Goal: Information Seeking & Learning: Learn about a topic

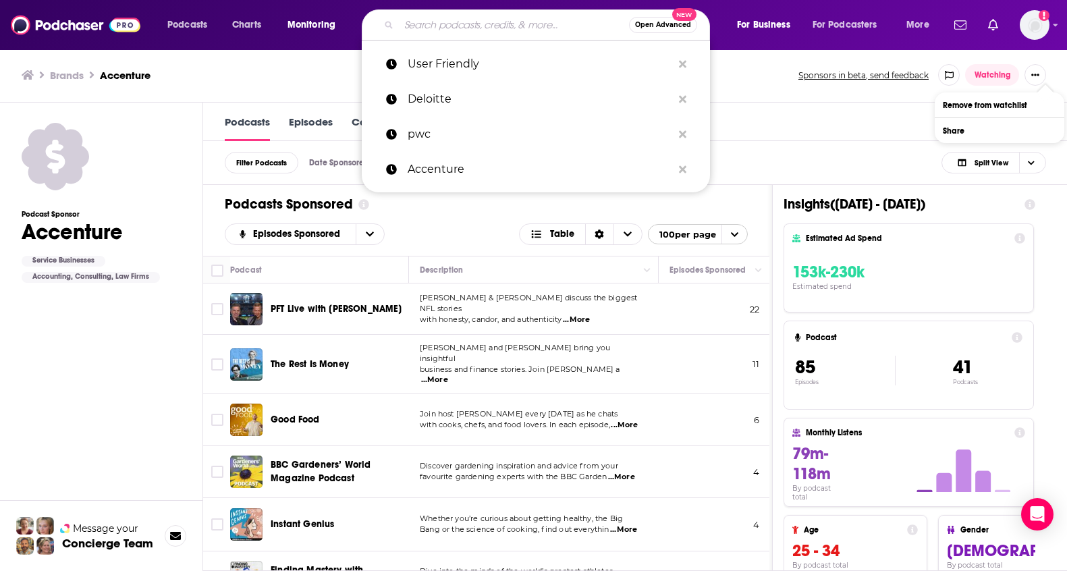
click at [449, 26] on input "Search podcasts, credits, & more..." at bounding box center [514, 25] width 230 height 22
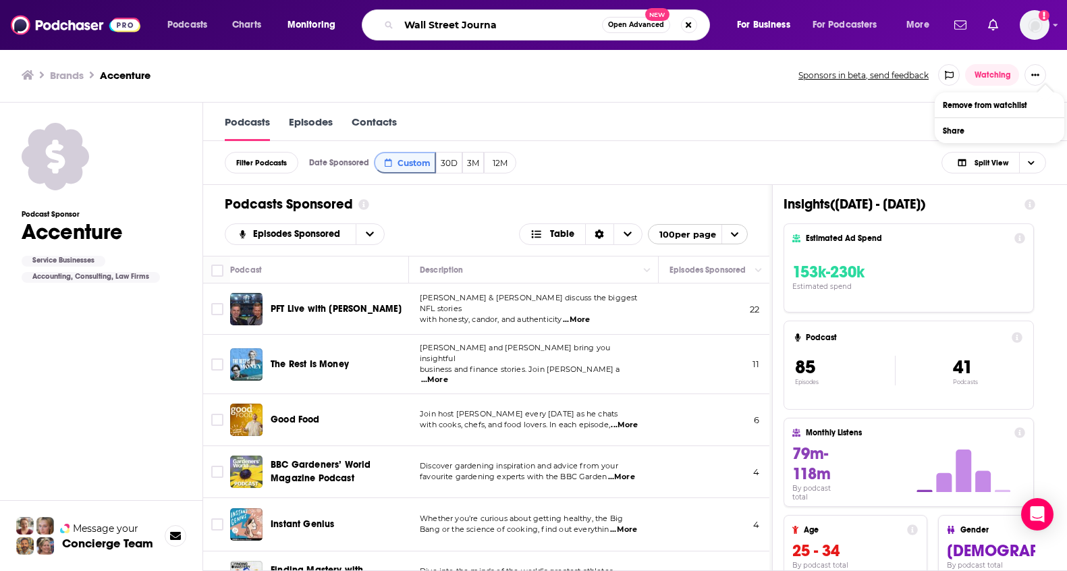
type input "Wall Street Journal"
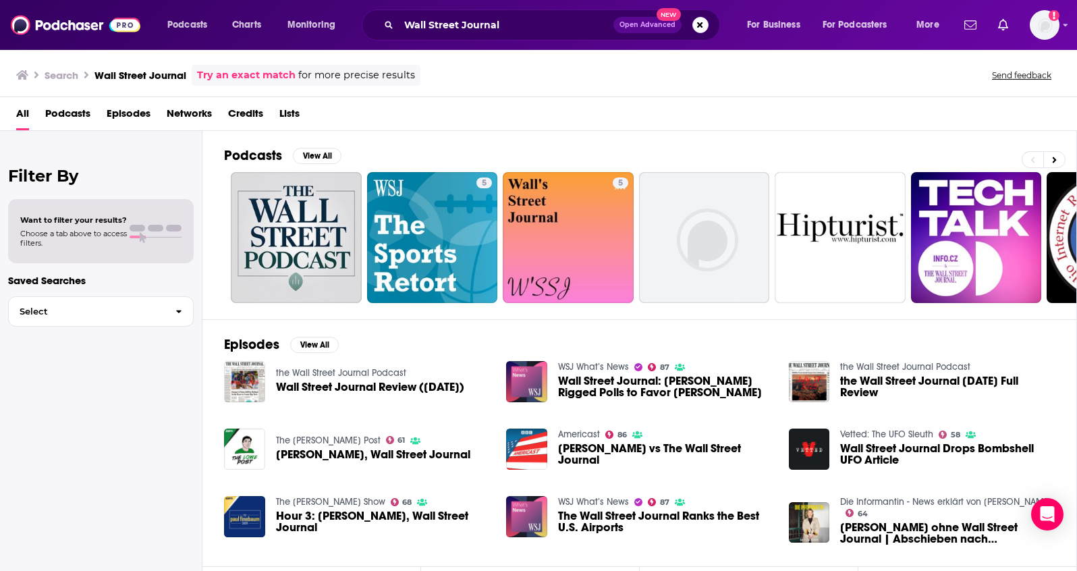
click at [287, 114] on span "Lists" at bounding box center [289, 117] width 20 height 28
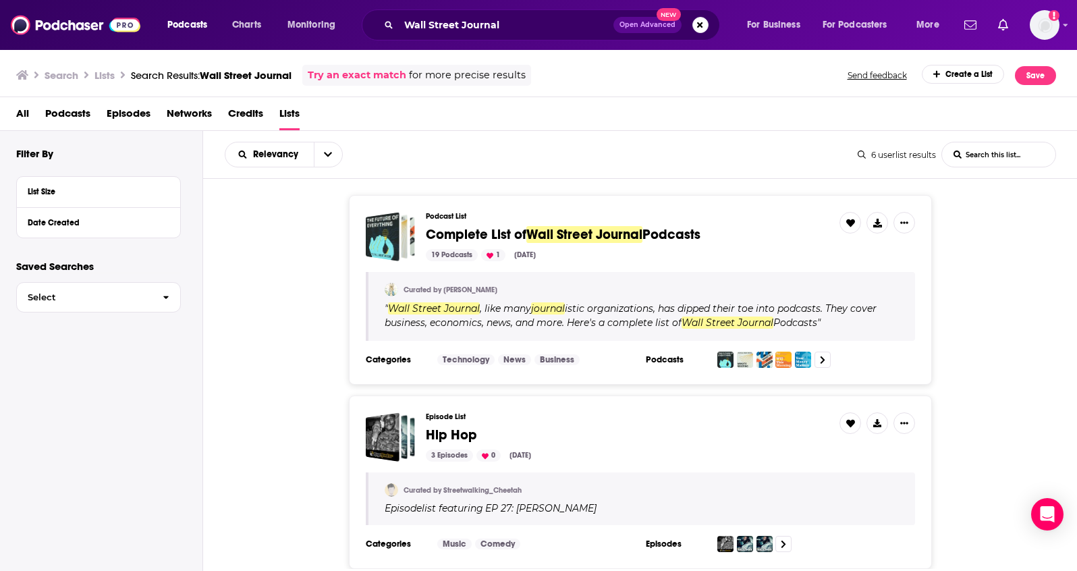
click at [83, 116] on span "Podcasts" at bounding box center [67, 117] width 45 height 28
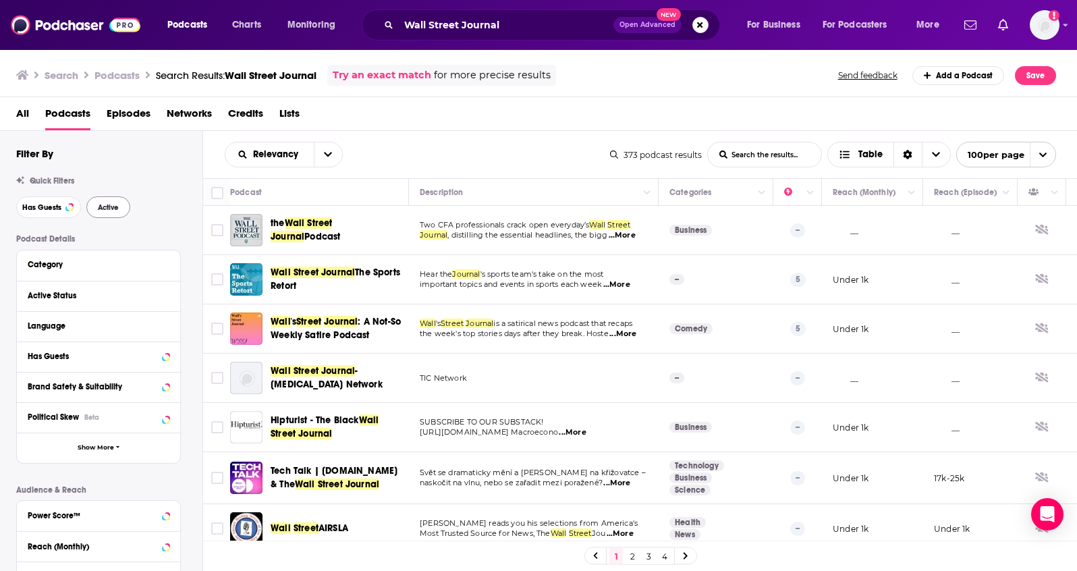
click at [113, 204] on span "Active" at bounding box center [108, 207] width 21 height 7
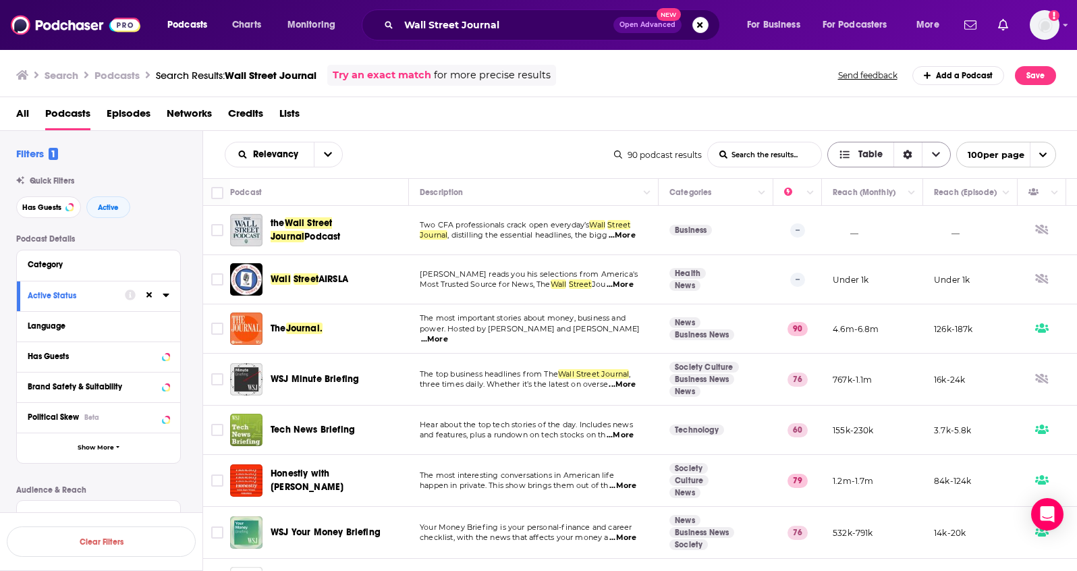
click at [913, 149] on div "Sort Direction" at bounding box center [907, 154] width 28 height 24
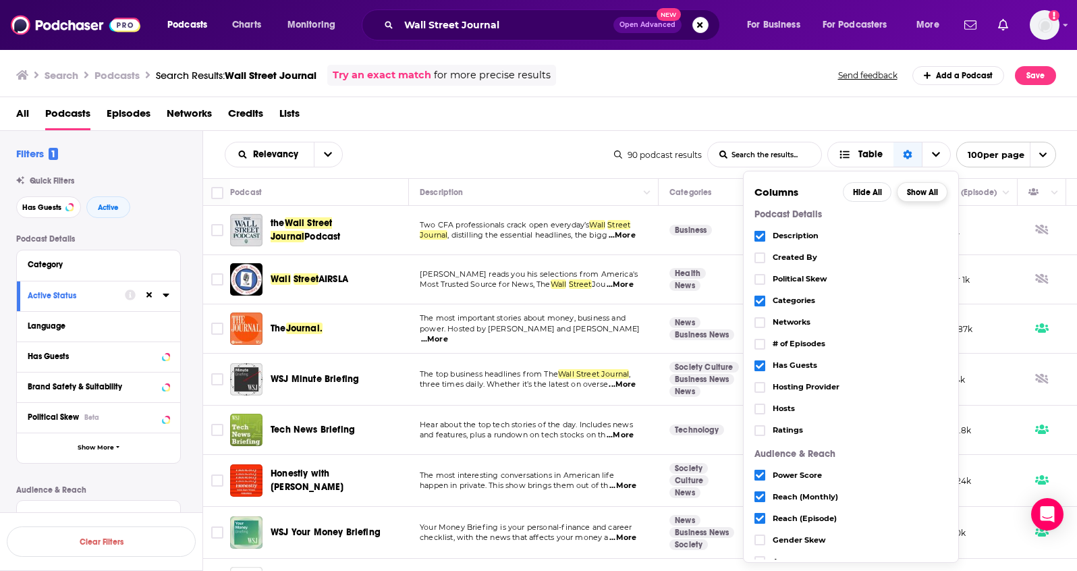
click at [927, 190] on button "Show All" at bounding box center [922, 192] width 51 height 20
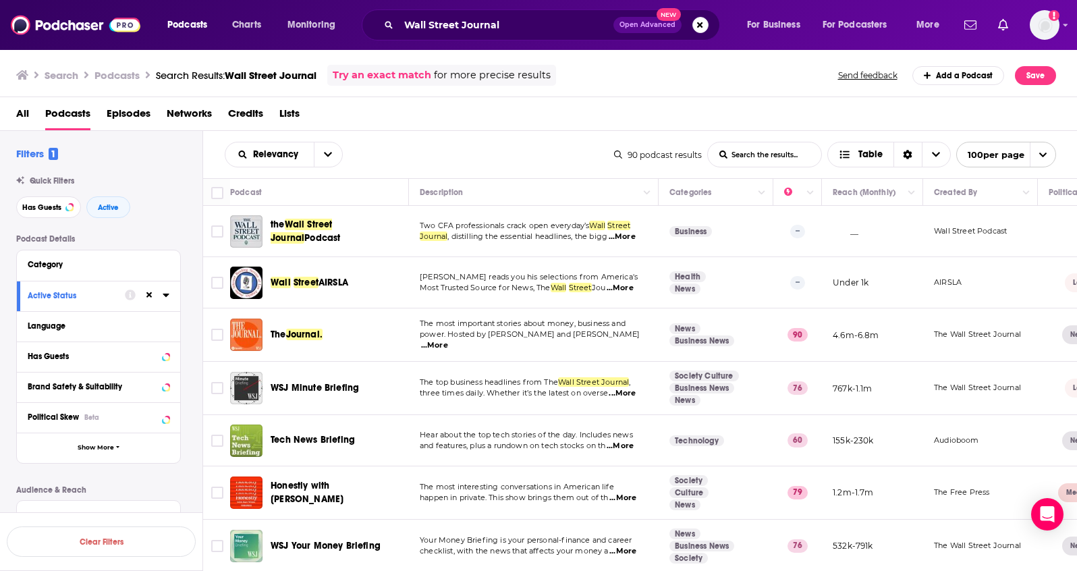
click at [408, 129] on div "All Podcasts Episodes Networks Credits Lists" at bounding box center [541, 117] width 1050 height 28
click at [24, 112] on span "All" at bounding box center [22, 117] width 13 height 28
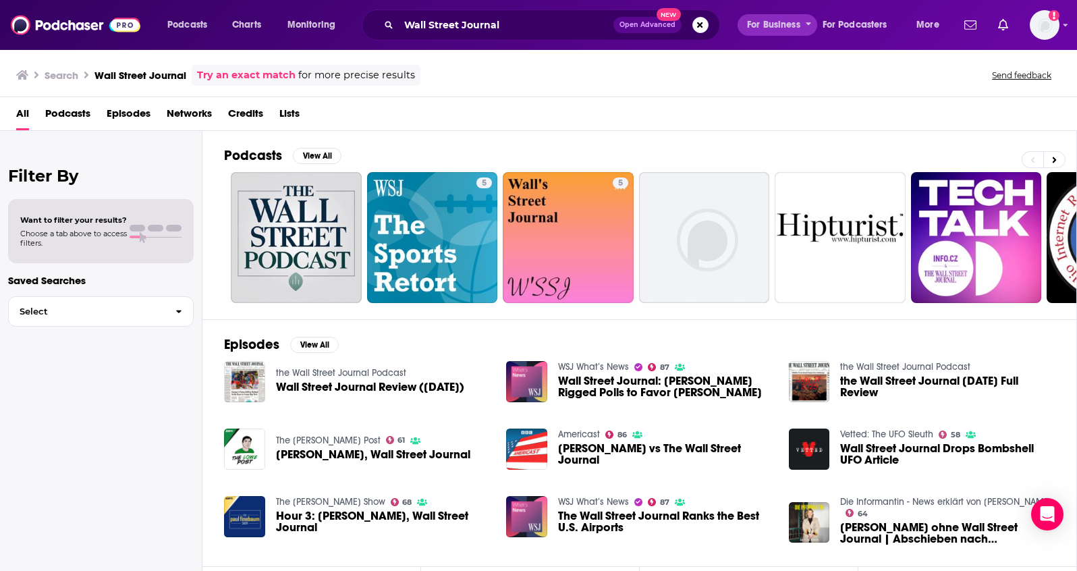
click at [783, 21] on span "For Business" at bounding box center [773, 25] width 53 height 19
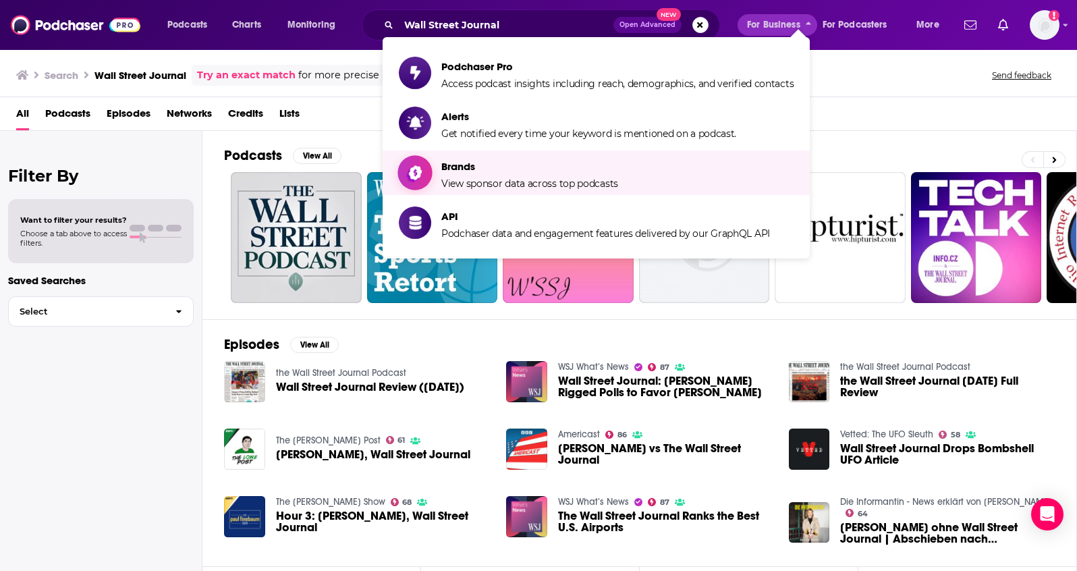
click at [643, 180] on link "Brands View sponsor data across top podcasts" at bounding box center [596, 173] width 395 height 34
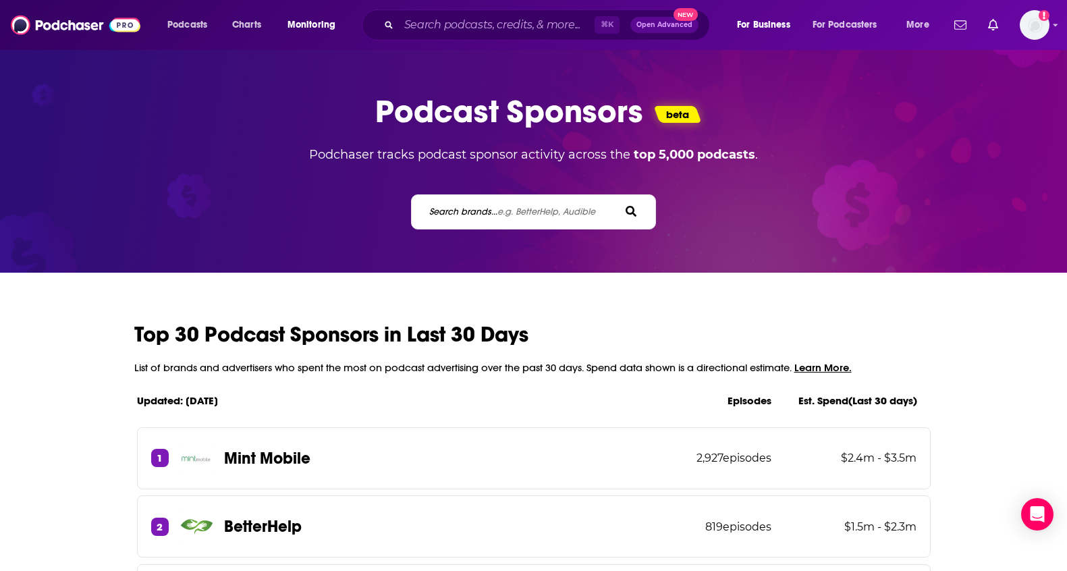
click at [522, 203] on div "Search brands... e.g. BetterHelp, Audible" at bounding box center [533, 211] width 245 height 35
click at [511, 215] on span "e.g. BetterHelp, Audible" at bounding box center [546, 211] width 98 height 11
click at [511, 215] on input "Search brands... e.g. BetterHelp, Audible" at bounding box center [488, 211] width 121 height 14
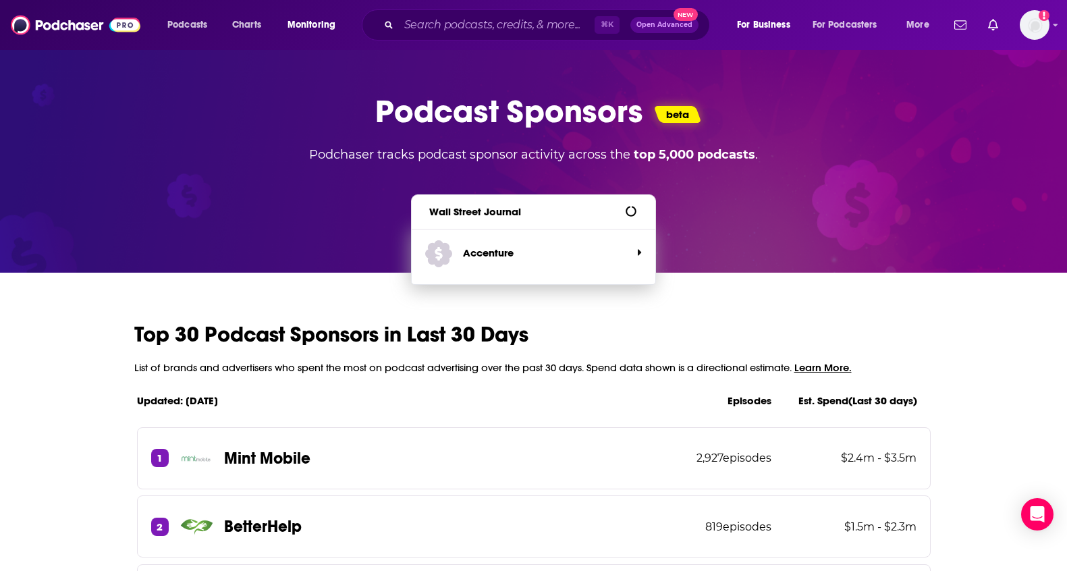
type input "Wall Street Journal"
click at [478, 264] on span "Wall Street Journal" at bounding box center [528, 251] width 206 height 36
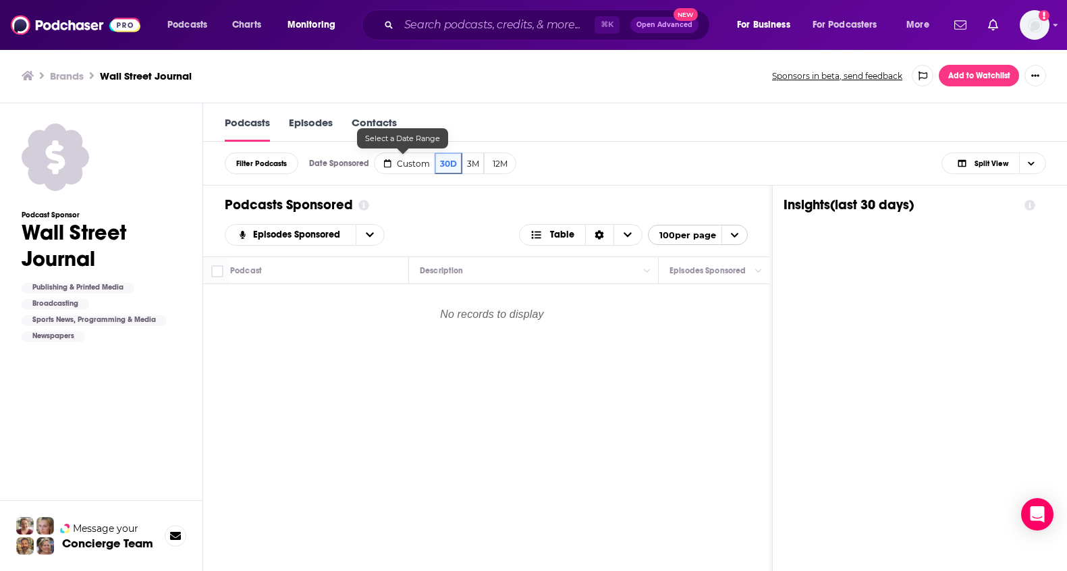
click at [401, 163] on span "Custom" at bounding box center [413, 164] width 33 height 10
select select "6"
select select "2025"
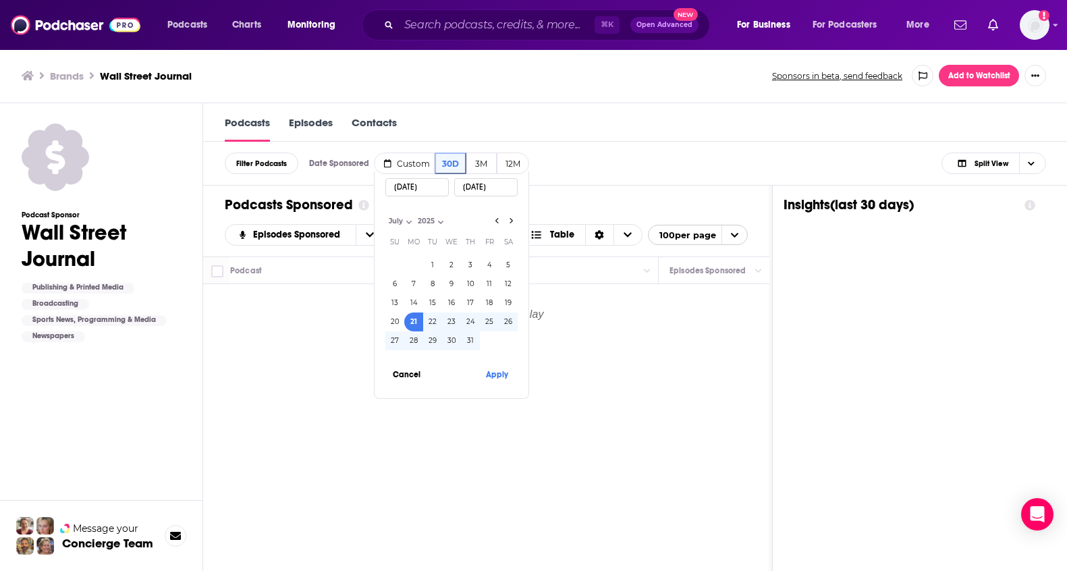
click at [432, 187] on input "[DATE]" at bounding box center [416, 187] width 63 height 18
select select "0"
select select "2024"
click at [504, 188] on input "[DATE]" at bounding box center [485, 187] width 63 height 18
click at [411, 265] on button "1" at bounding box center [413, 265] width 19 height 19
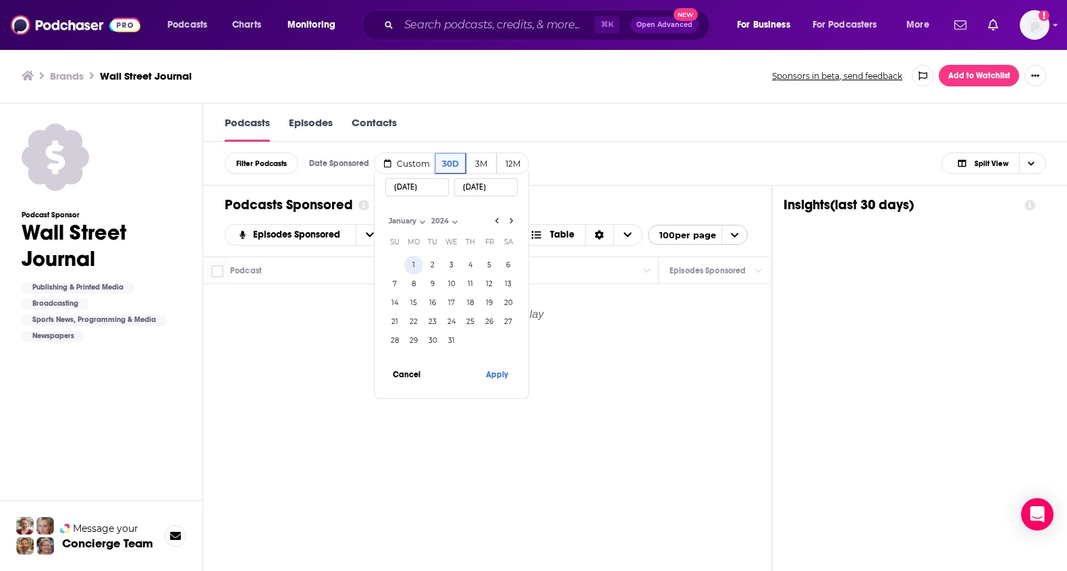
type input "[DATE]"
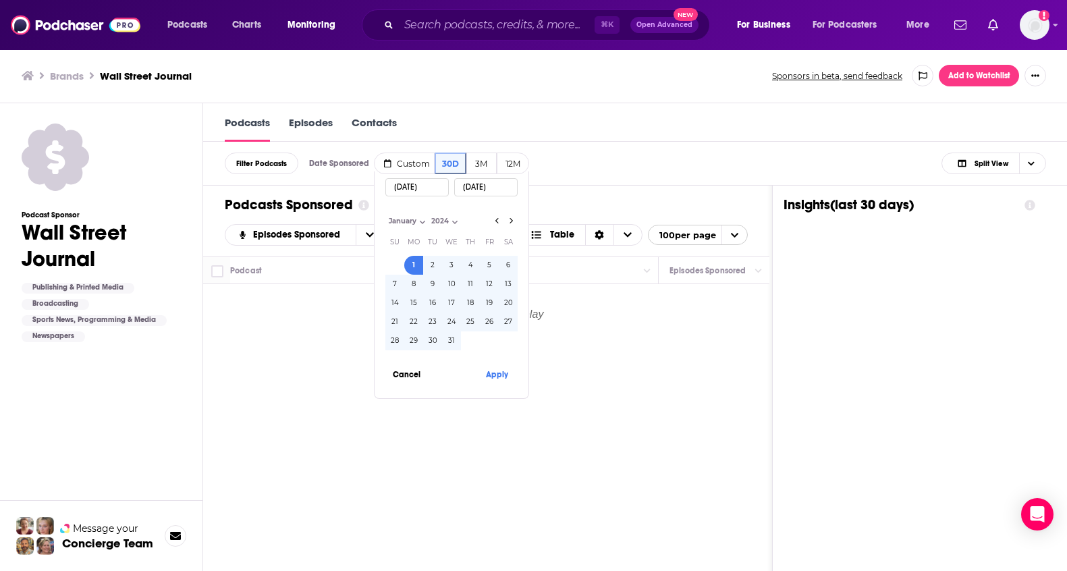
click at [500, 188] on input "[DATE]" at bounding box center [485, 187] width 63 height 18
select select "6"
select select "2025"
click at [469, 341] on button "31" at bounding box center [470, 340] width 19 height 19
type input "[DATE]"
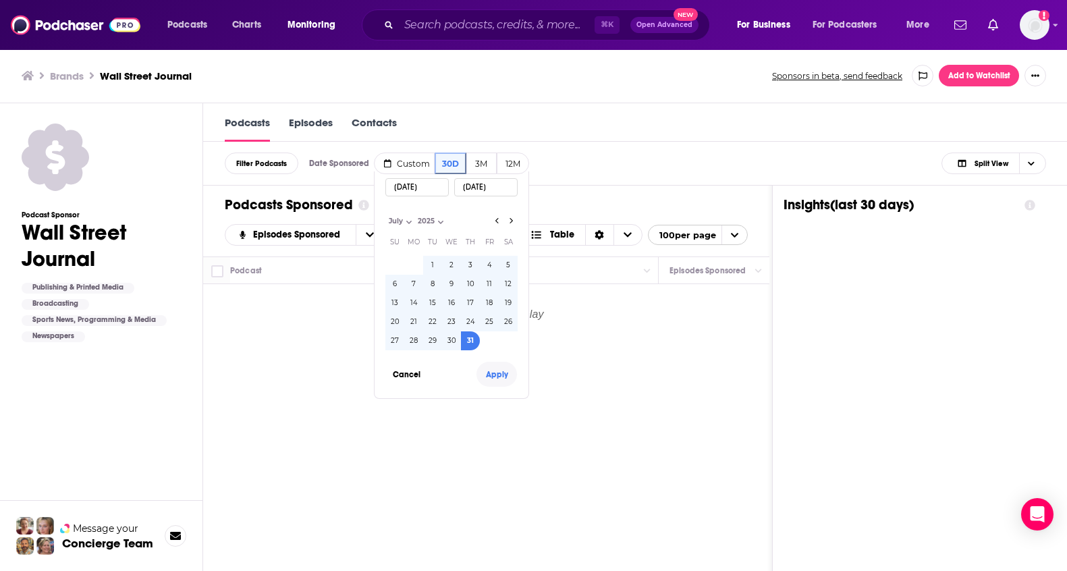
click at [498, 372] on button "Apply" at bounding box center [496, 374] width 40 height 25
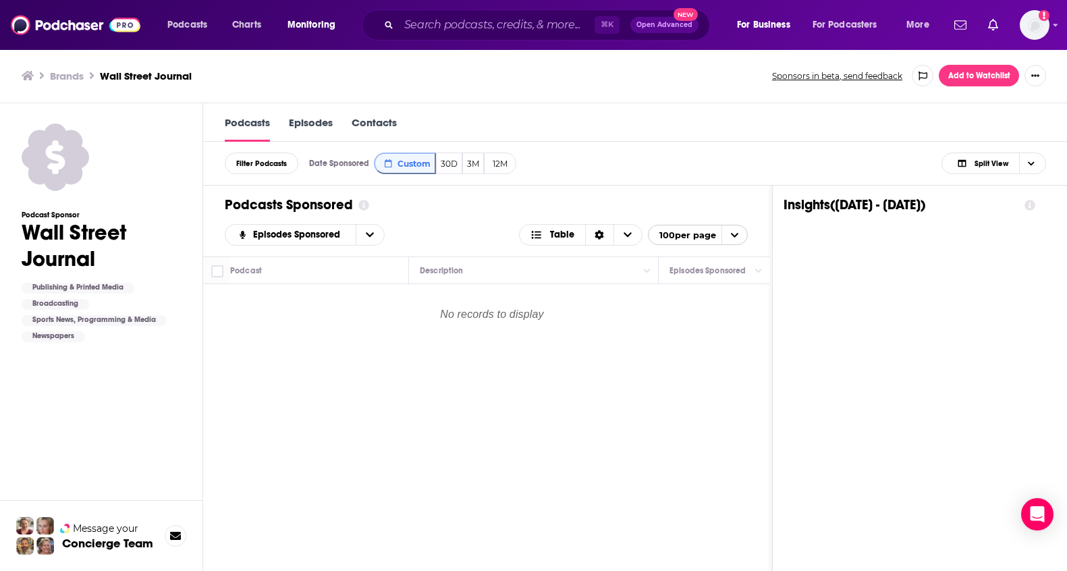
click at [301, 118] on link "Episodes" at bounding box center [311, 129] width 44 height 26
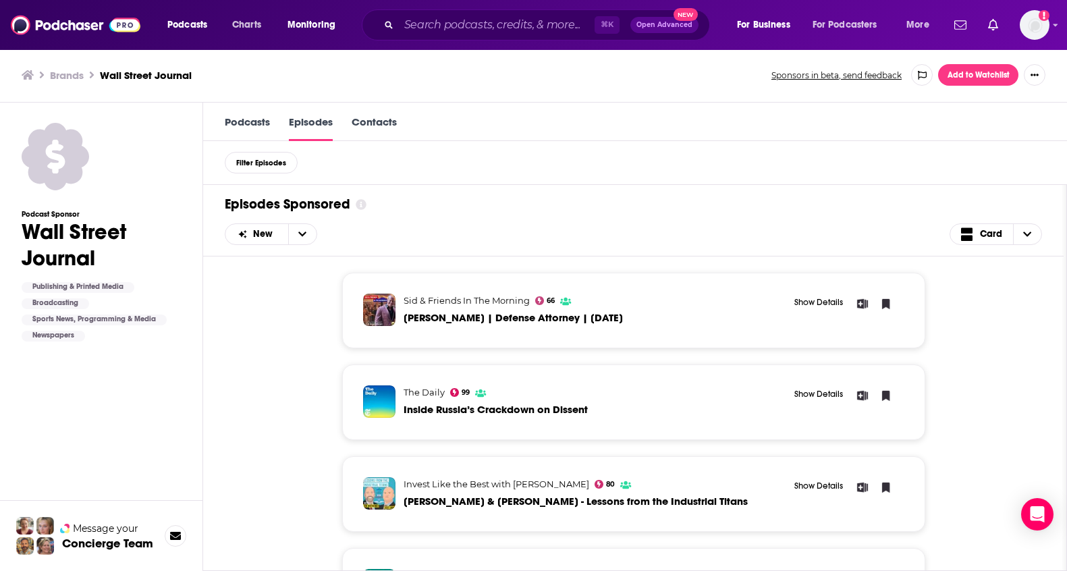
scroll to position [1, 0]
click at [248, 121] on link "Podcasts" at bounding box center [247, 128] width 45 height 26
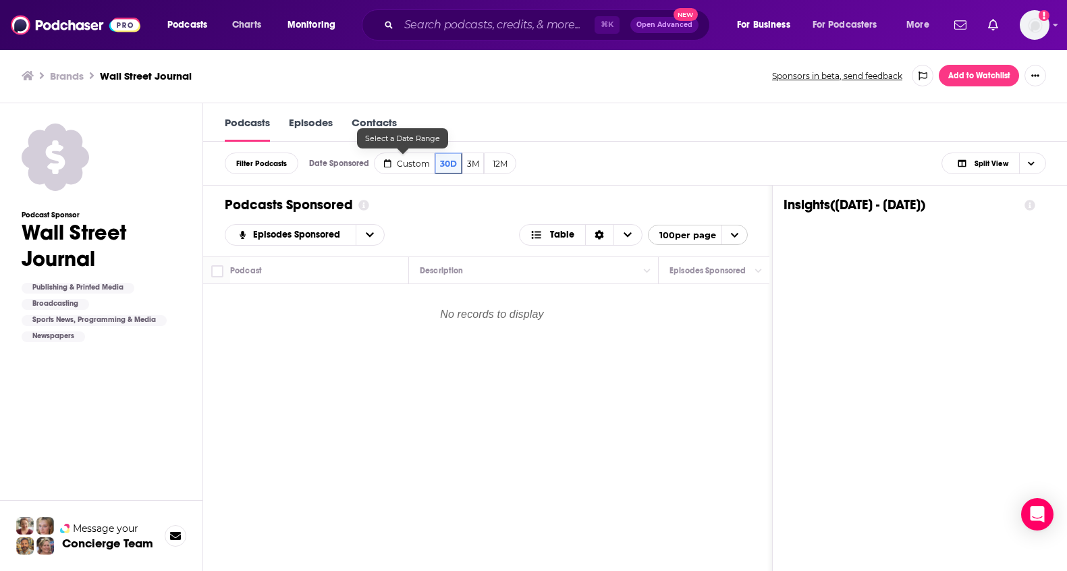
click at [420, 167] on span "Custom" at bounding box center [413, 164] width 33 height 10
select select "6"
select select "2025"
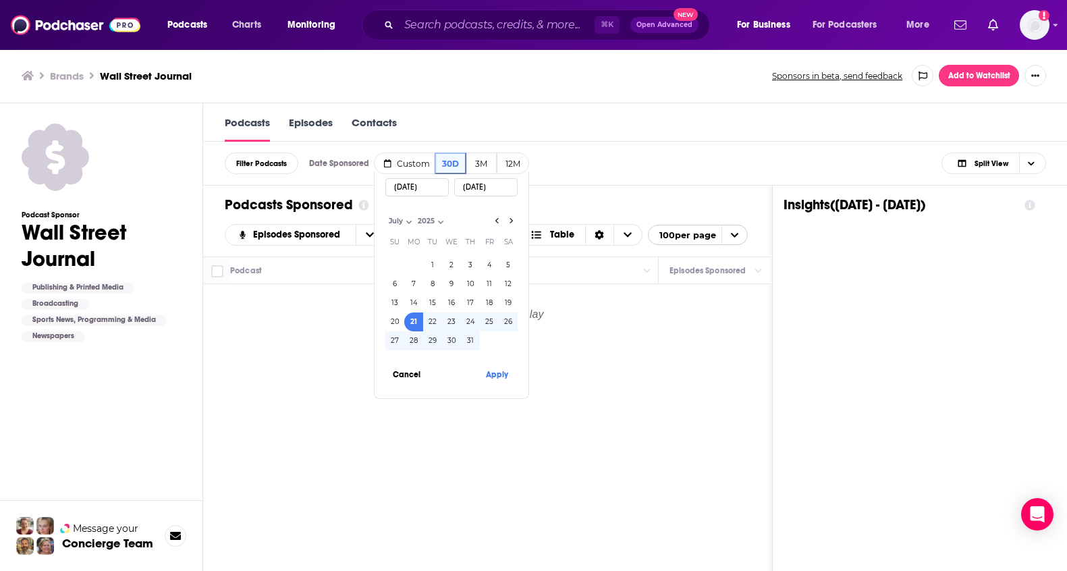
select select "0"
select select "2024"
click at [413, 259] on button "1" at bounding box center [413, 265] width 19 height 19
type input "[DATE]"
click at [492, 372] on button "Apply" at bounding box center [496, 374] width 40 height 25
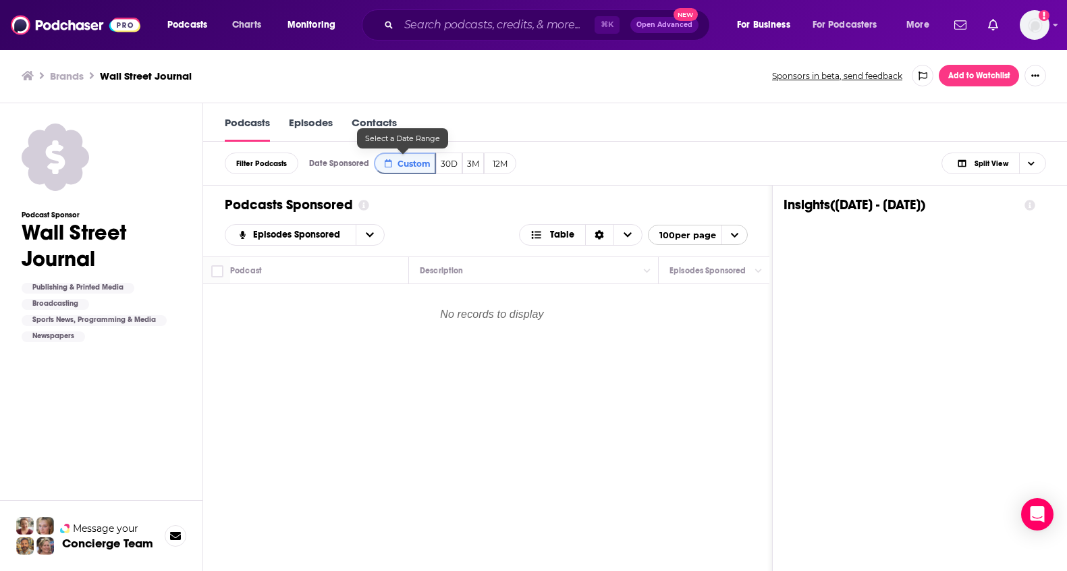
click at [398, 162] on span "Custom" at bounding box center [413, 164] width 33 height 10
select select "2024"
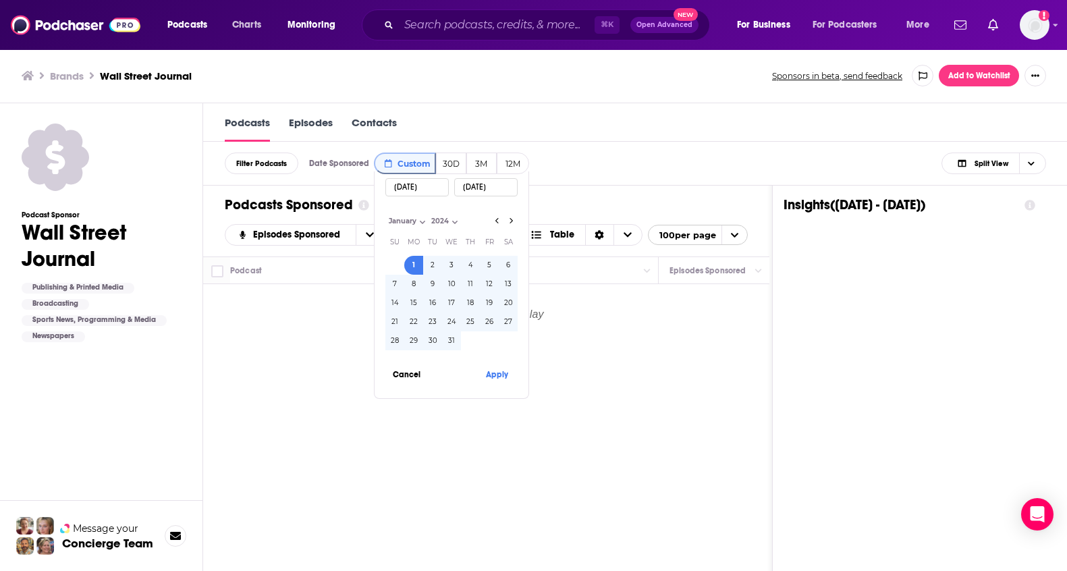
click at [486, 189] on input "[DATE]" at bounding box center [485, 187] width 63 height 18
select select "6"
select select "2025"
click at [499, 185] on input "[DATE]" at bounding box center [485, 187] width 63 height 18
click at [468, 338] on button "31" at bounding box center [470, 340] width 19 height 19
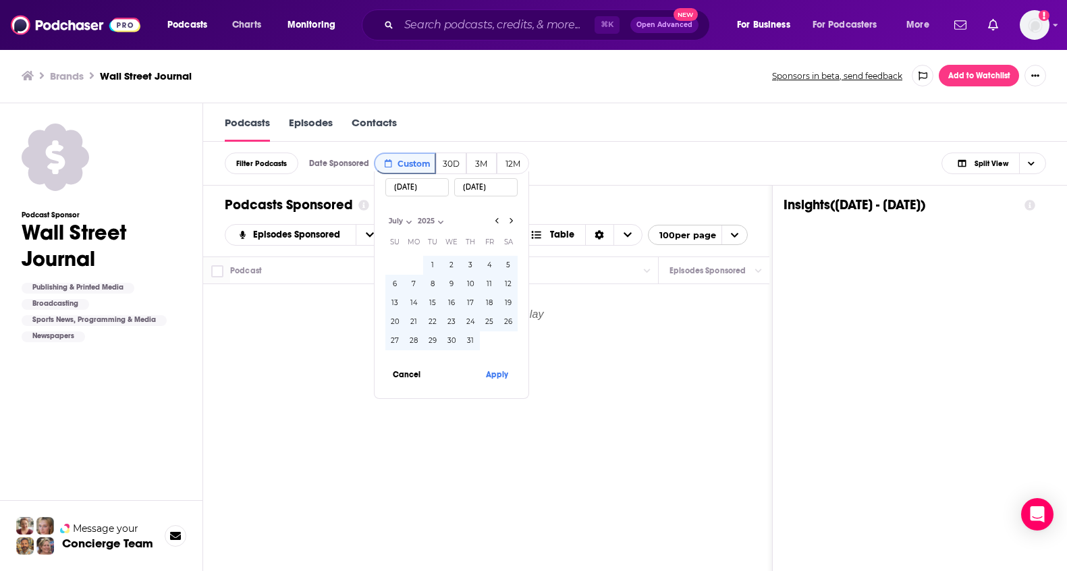
type input "[DATE]"
click at [495, 376] on button "Apply" at bounding box center [496, 374] width 40 height 25
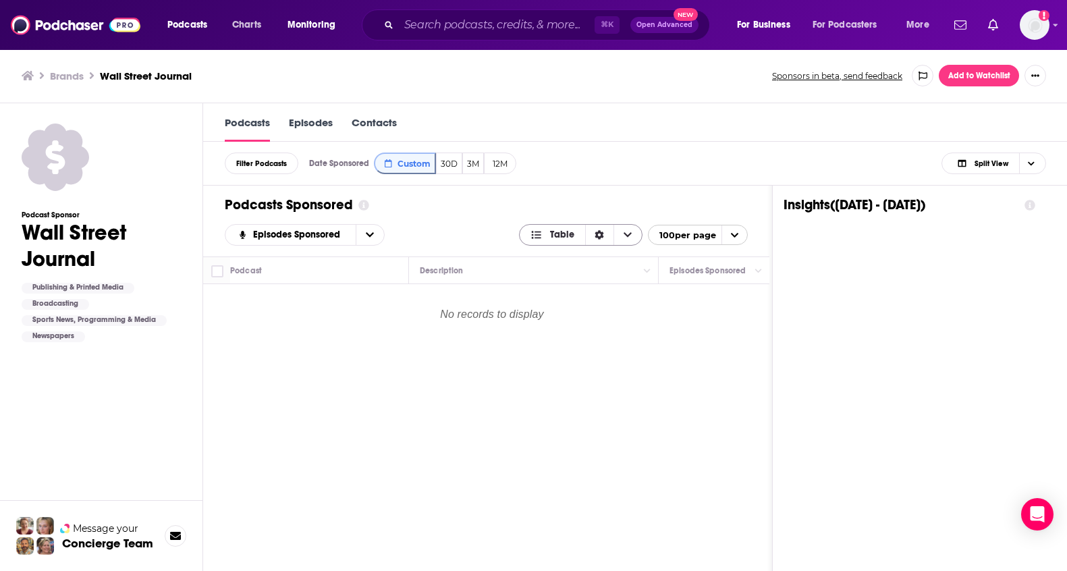
click at [604, 237] on icon "Sort Direction" at bounding box center [599, 235] width 9 height 9
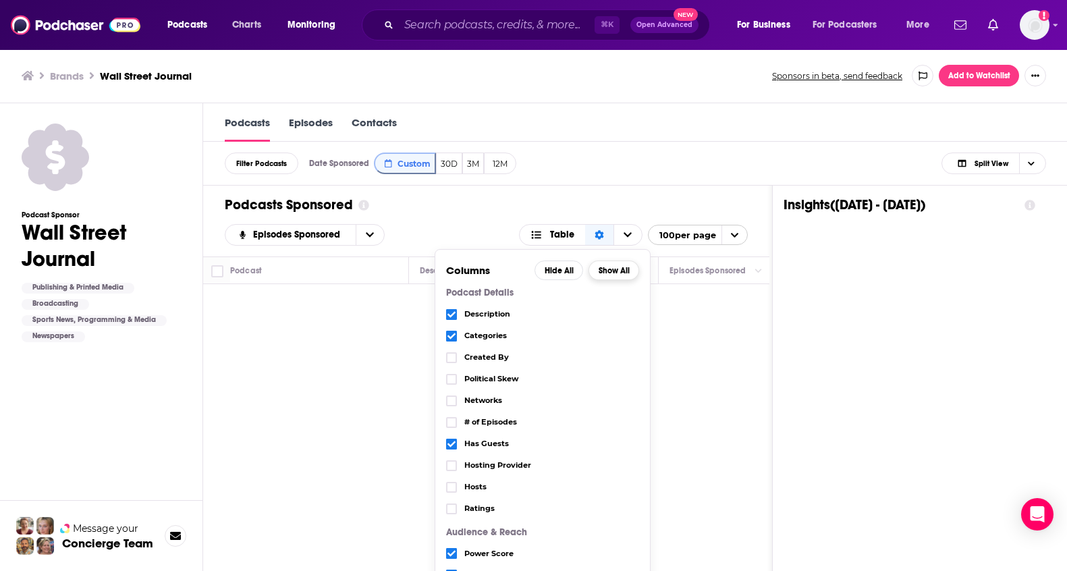
click at [619, 266] on button "Show All" at bounding box center [613, 270] width 51 height 20
click at [604, 233] on icon "Sort Direction" at bounding box center [598, 234] width 9 height 9
click at [433, 224] on div "Episodes Sponsored Table Columns Hide All Show All Podcast Details Description …" at bounding box center [486, 235] width 523 height 22
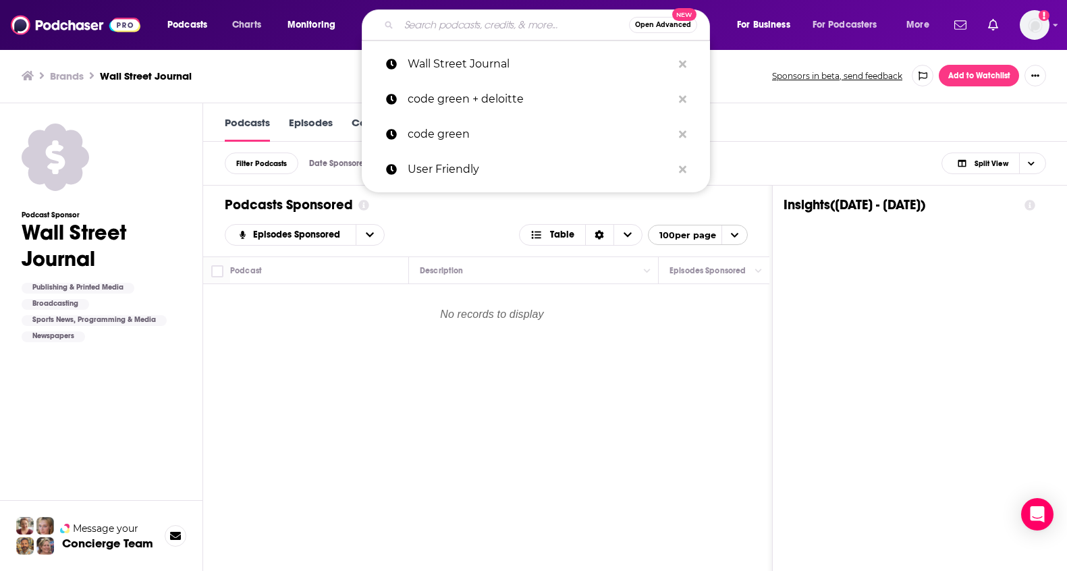
click at [436, 30] on input "Search podcasts, credits, & more..." at bounding box center [514, 25] width 230 height 22
click at [505, 24] on input "Search podcasts, credits, & more..." at bounding box center [514, 25] width 230 height 22
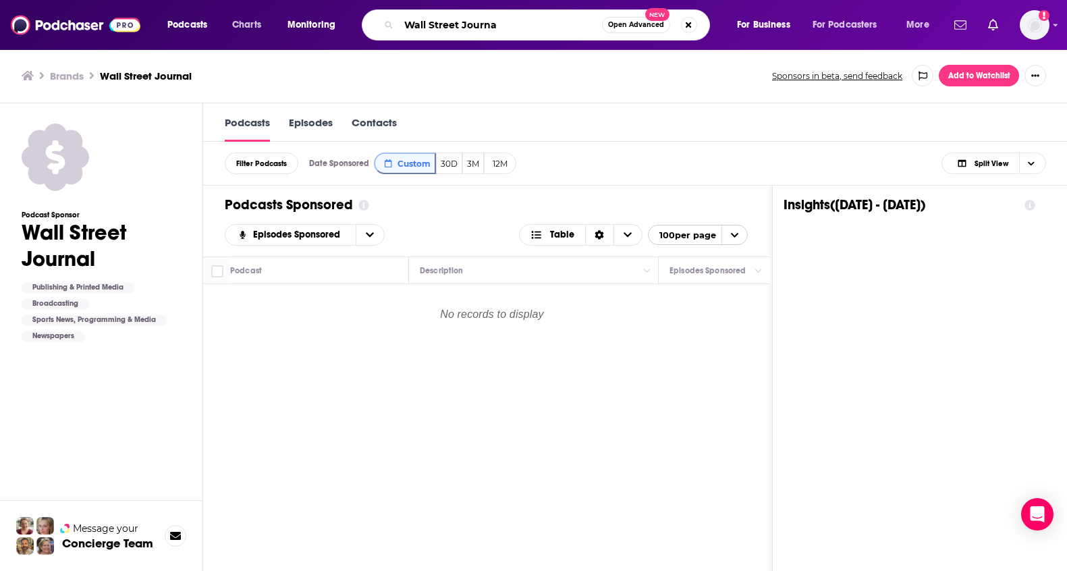
type input "Wall Street Journal"
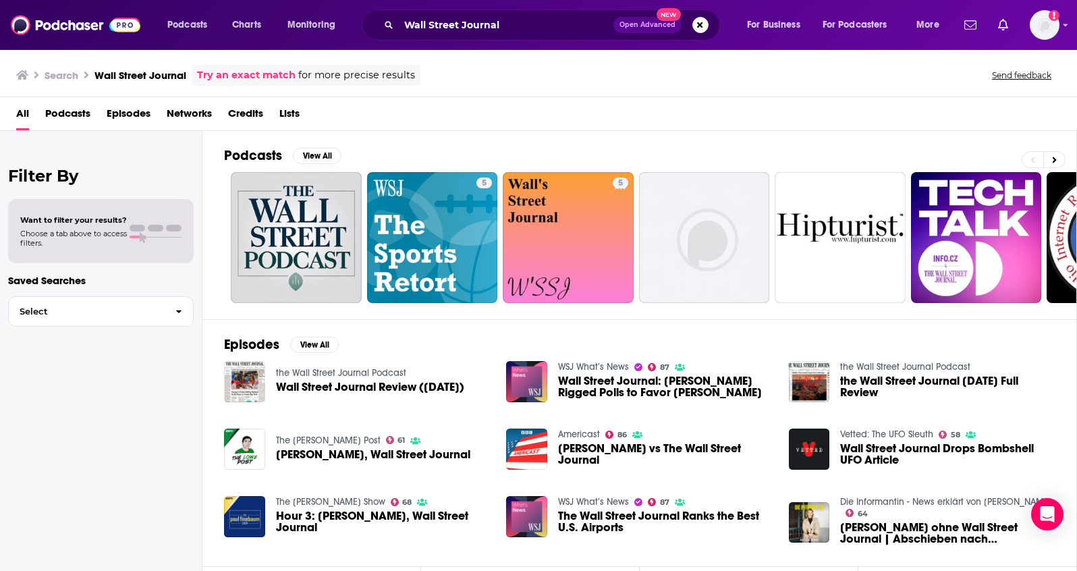
click at [67, 111] on span "Podcasts" at bounding box center [67, 117] width 45 height 28
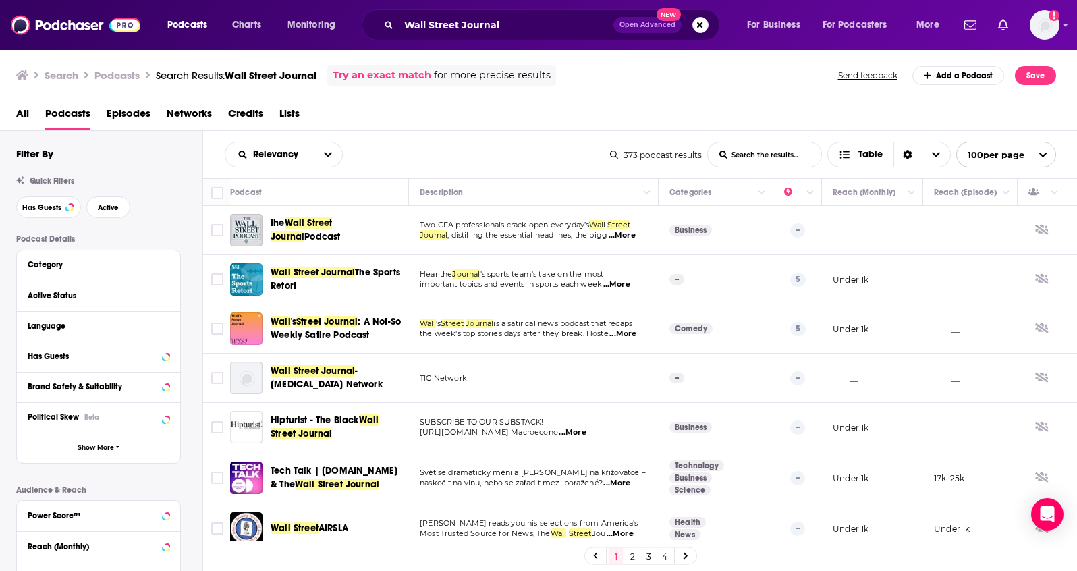
click at [792, 151] on Journal-list-search-input "List Search Input" at bounding box center [764, 154] width 113 height 24
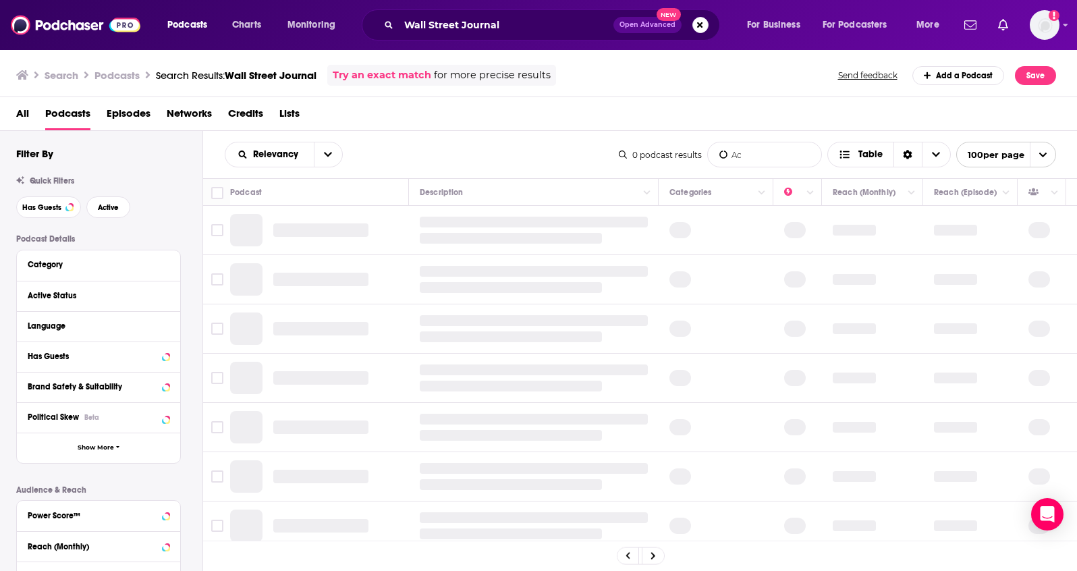
type Journal-list-search-input "A"
type Journal-list-search-input "D"
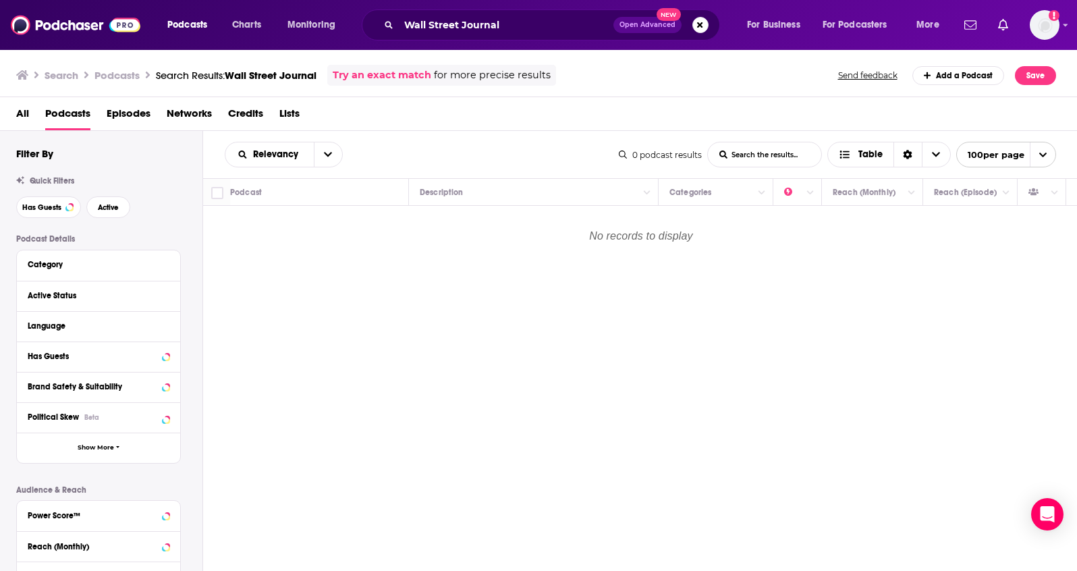
click at [278, 72] on span "Wall Street Journal" at bounding box center [271, 75] width 92 height 13
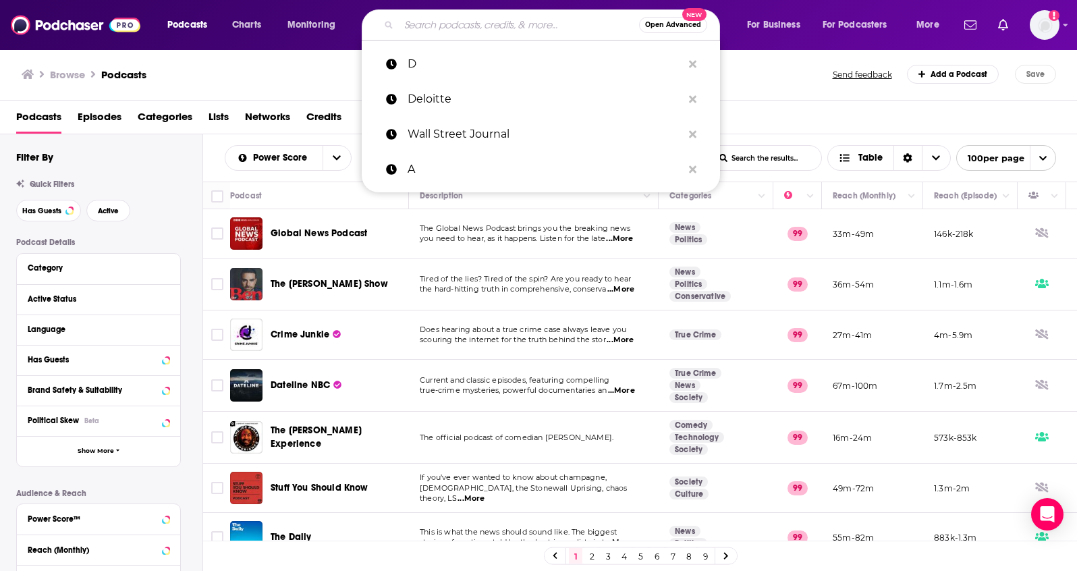
click at [439, 26] on input "Search podcasts, credits, & more..." at bounding box center [519, 25] width 240 height 22
click at [481, 30] on input "Search podcasts, credits, & more..." at bounding box center [519, 25] width 240 height 22
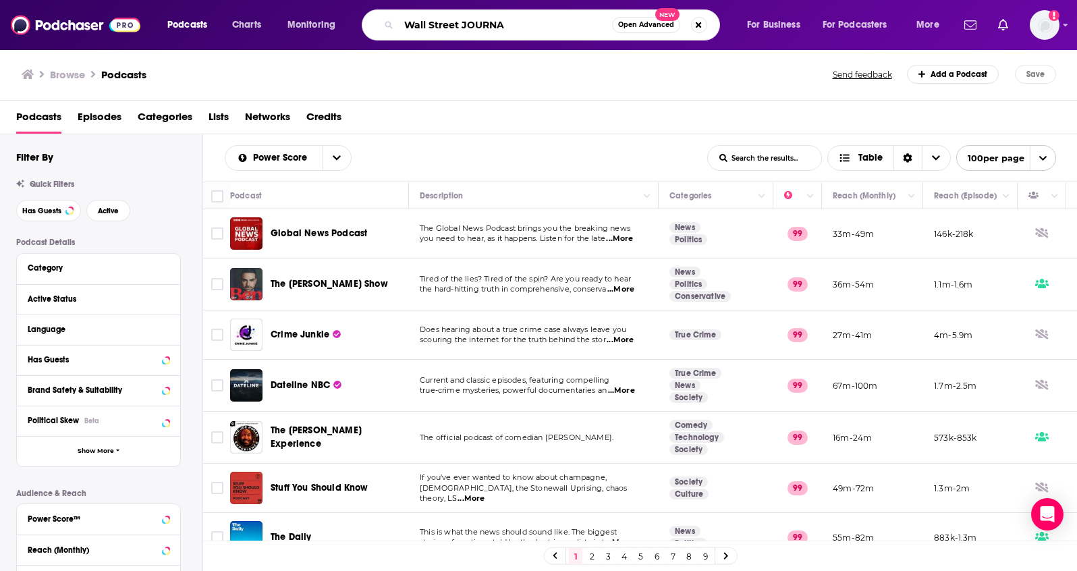
type input "Wall Street JOURNAL"
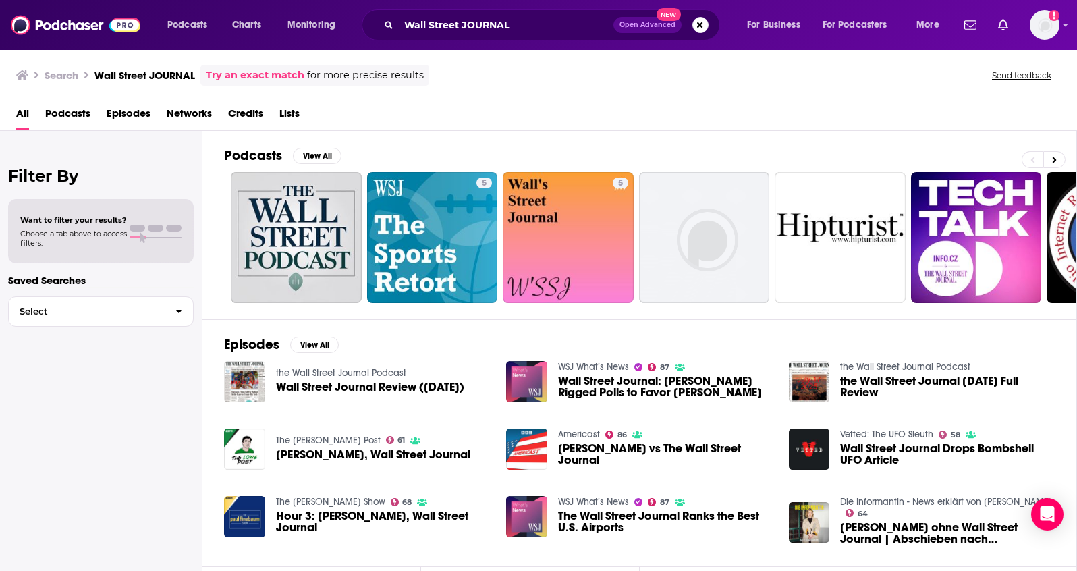
click at [80, 115] on span "Podcasts" at bounding box center [67, 117] width 45 height 28
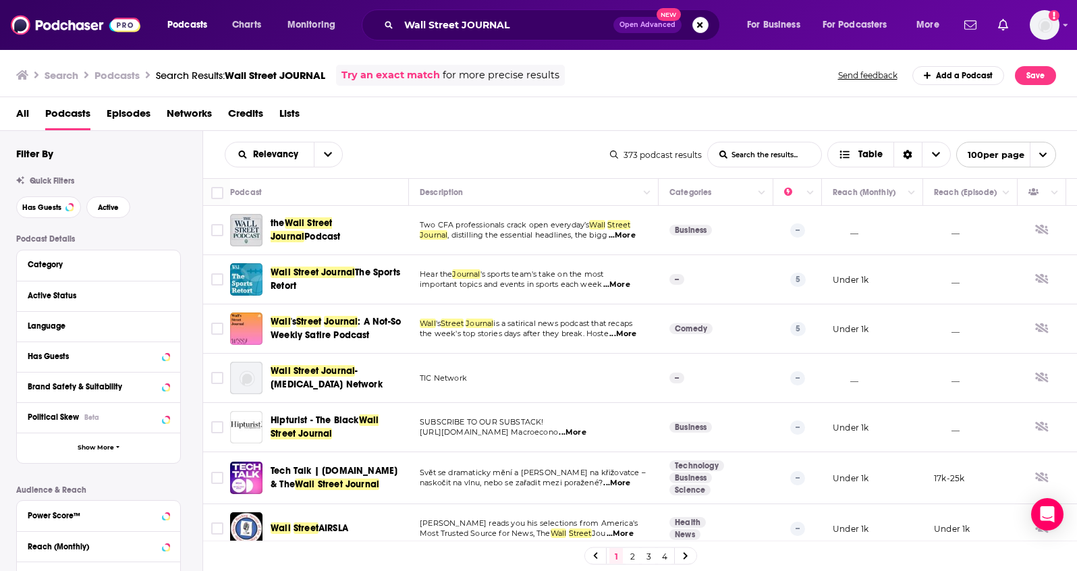
click at [752, 158] on JOURNAL-list-search-input "List Search Input" at bounding box center [764, 154] width 113 height 24
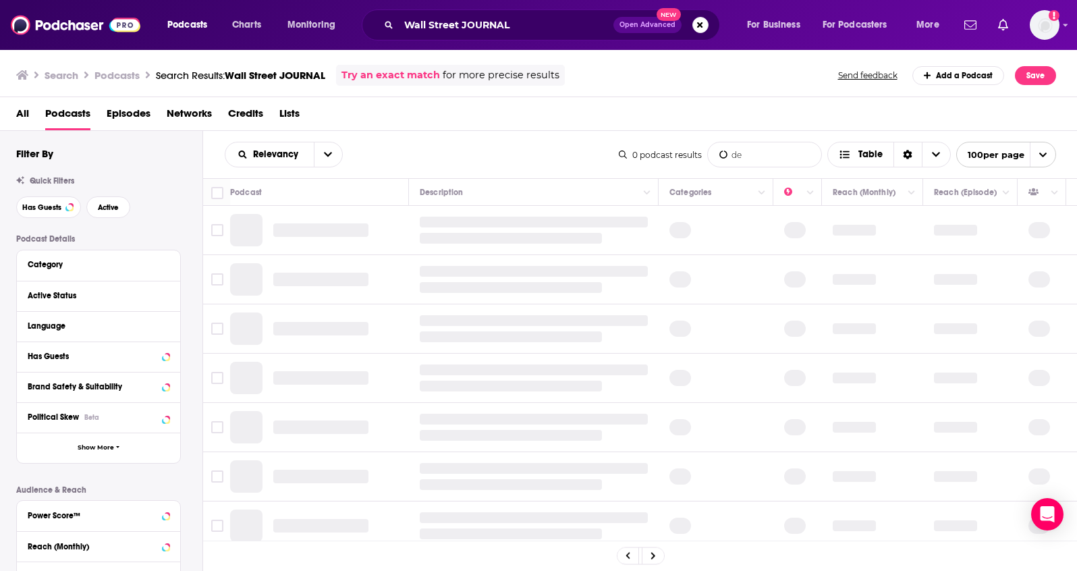
type JOURNAL-list-search-input "d"
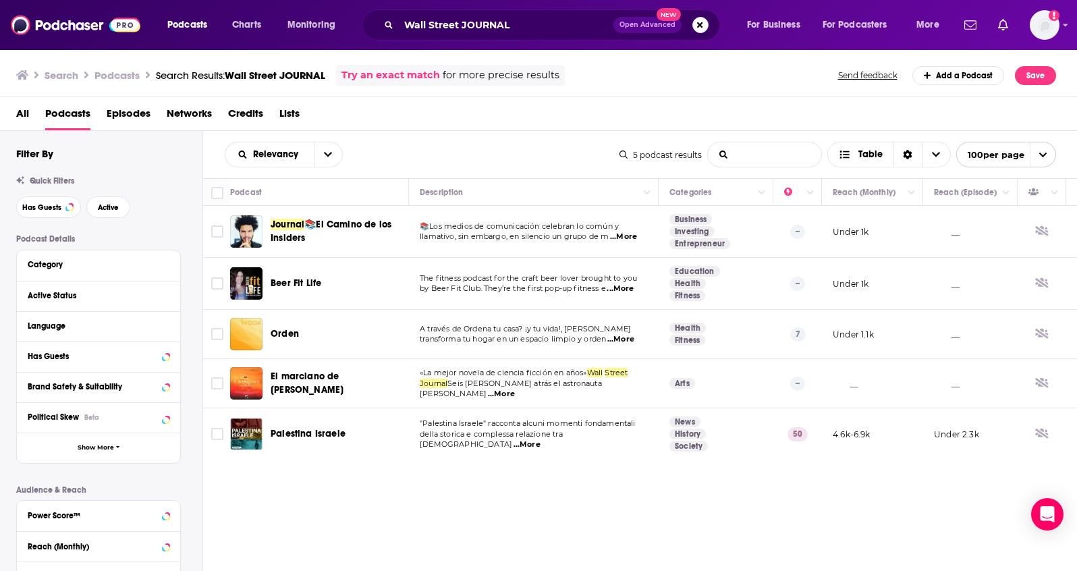
click at [423, 72] on link "Try an exact match" at bounding box center [390, 75] width 98 height 16
